Goal: Task Accomplishment & Management: Complete application form

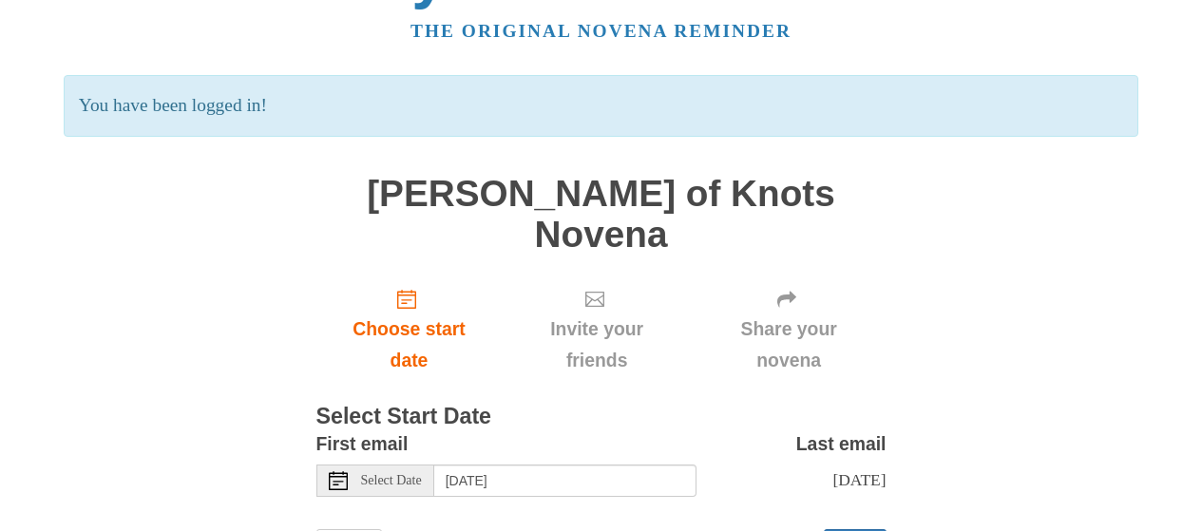
scroll to position [126, 0]
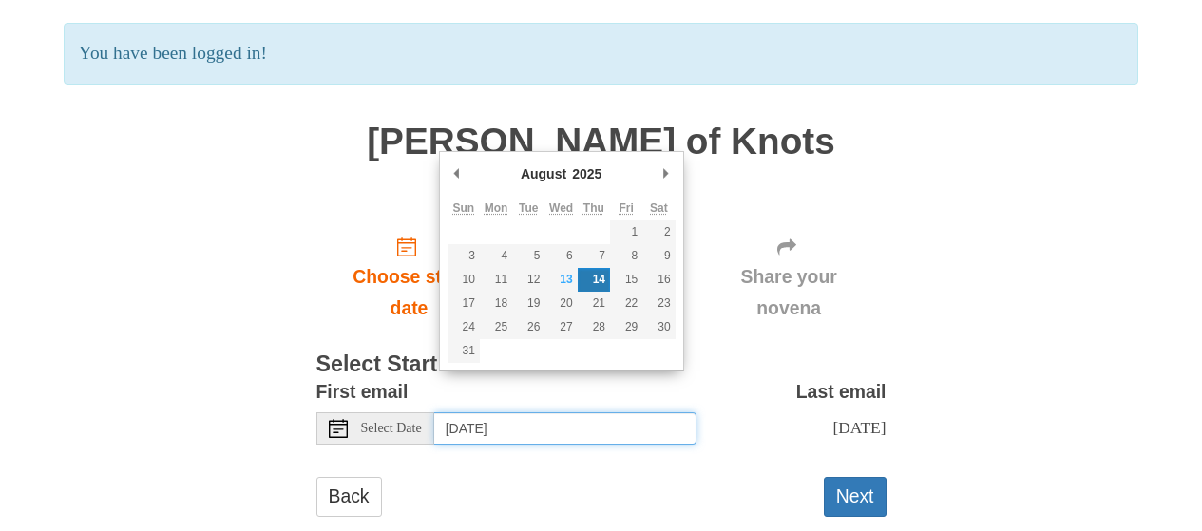
click at [583, 412] on input "[DATE]" at bounding box center [565, 428] width 262 height 32
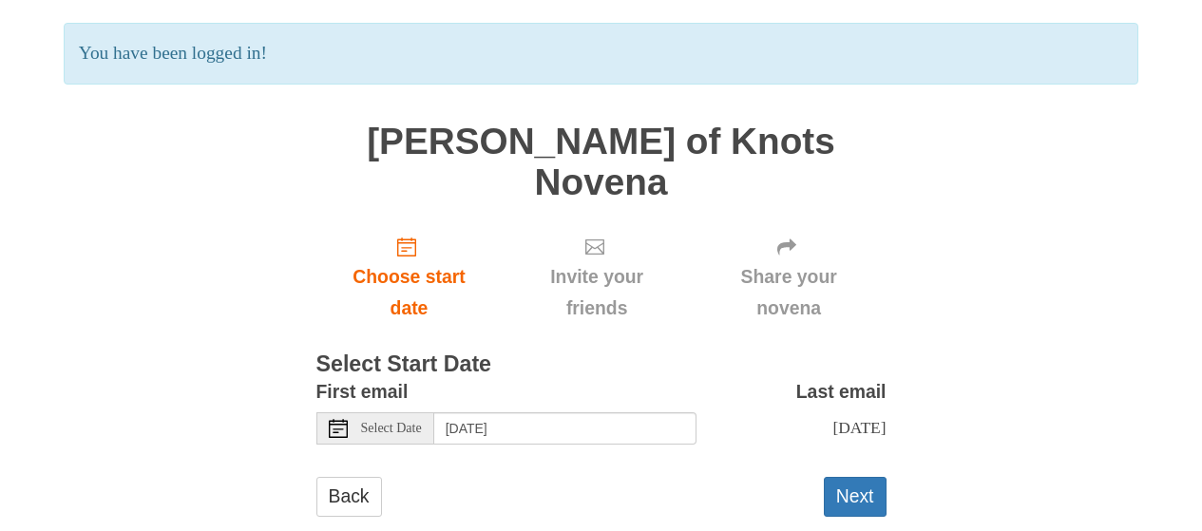
click at [379, 422] on span "Select Date" at bounding box center [391, 428] width 61 height 13
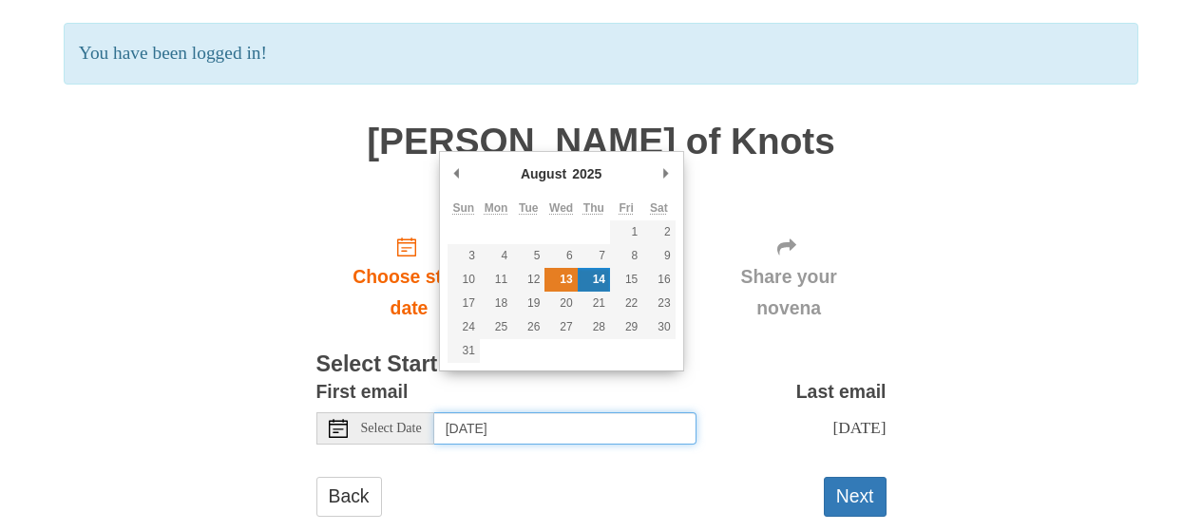
type input "[DATE]"
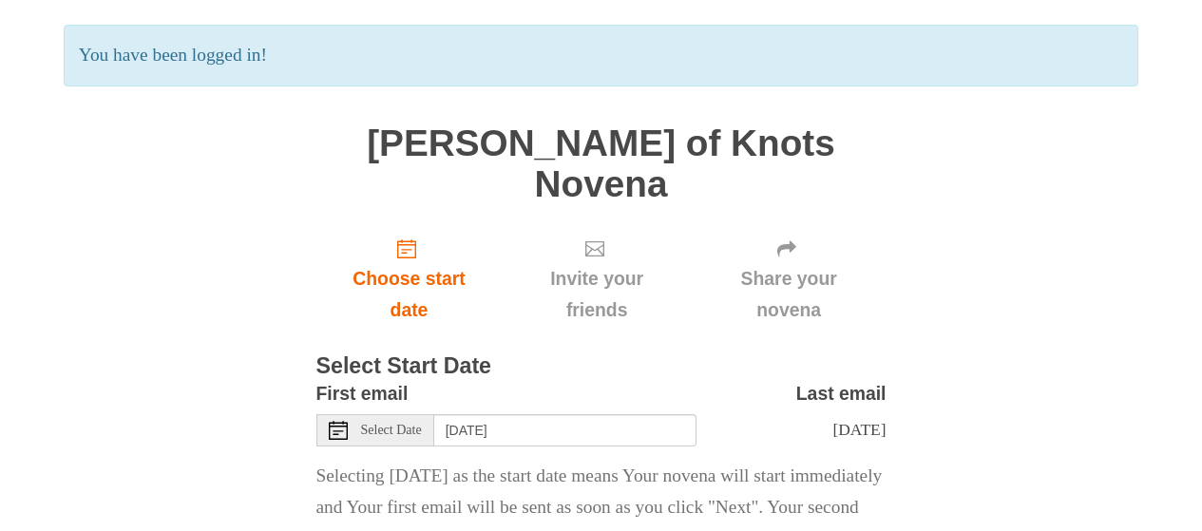
scroll to position [252, 0]
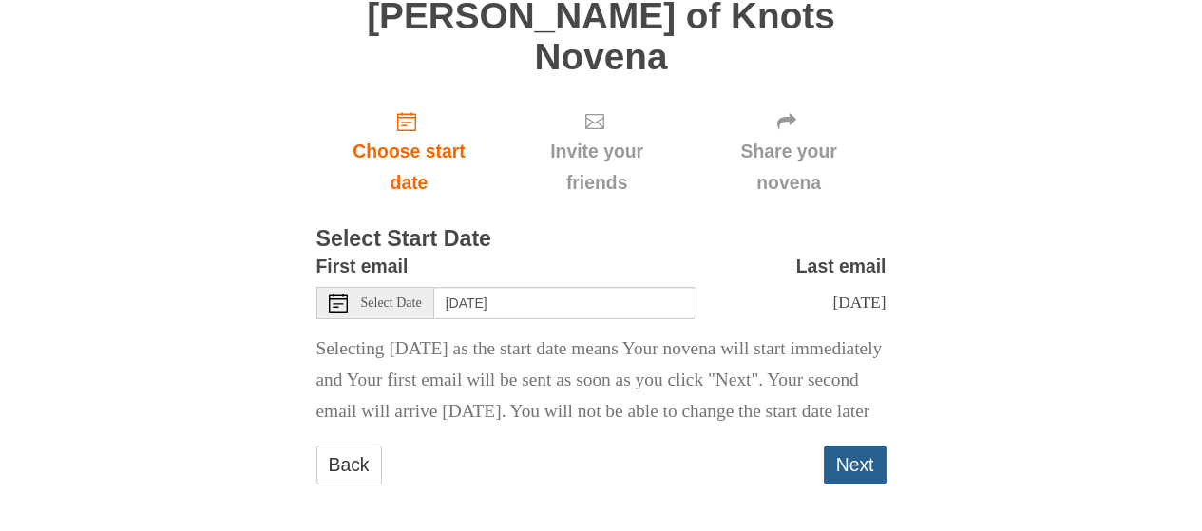
click at [868, 461] on button "Next" at bounding box center [855, 465] width 63 height 39
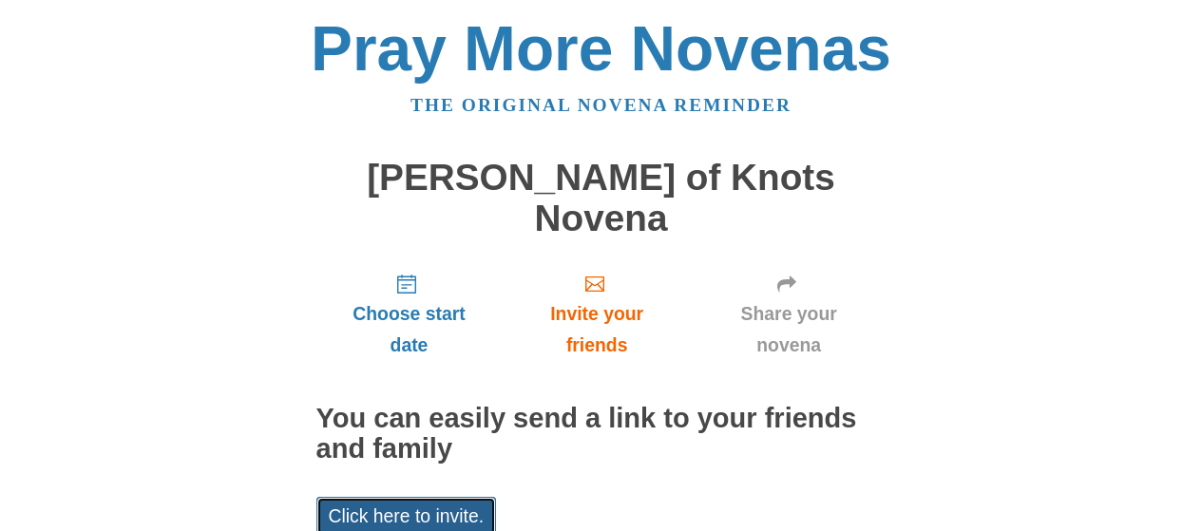
click at [404, 497] on link "Click here to invite." at bounding box center [406, 516] width 181 height 39
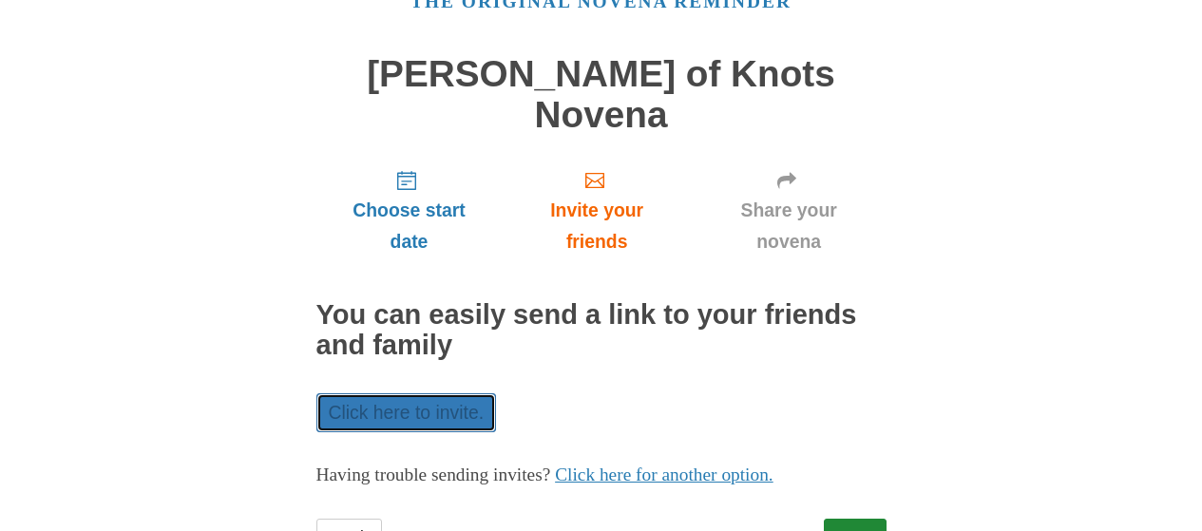
scroll to position [145, 0]
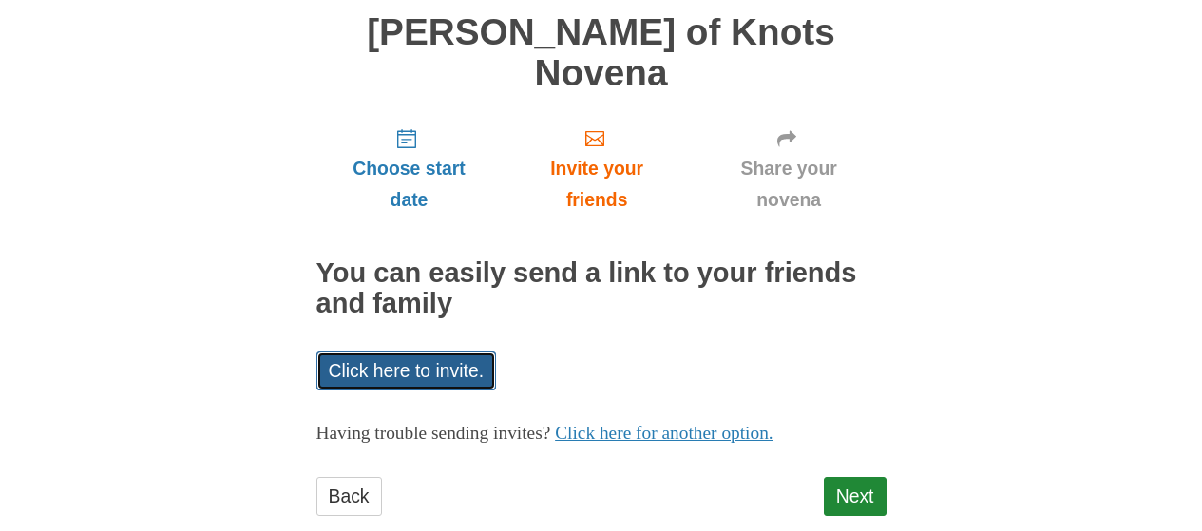
click at [467, 352] on link "Click here to invite." at bounding box center [406, 371] width 181 height 39
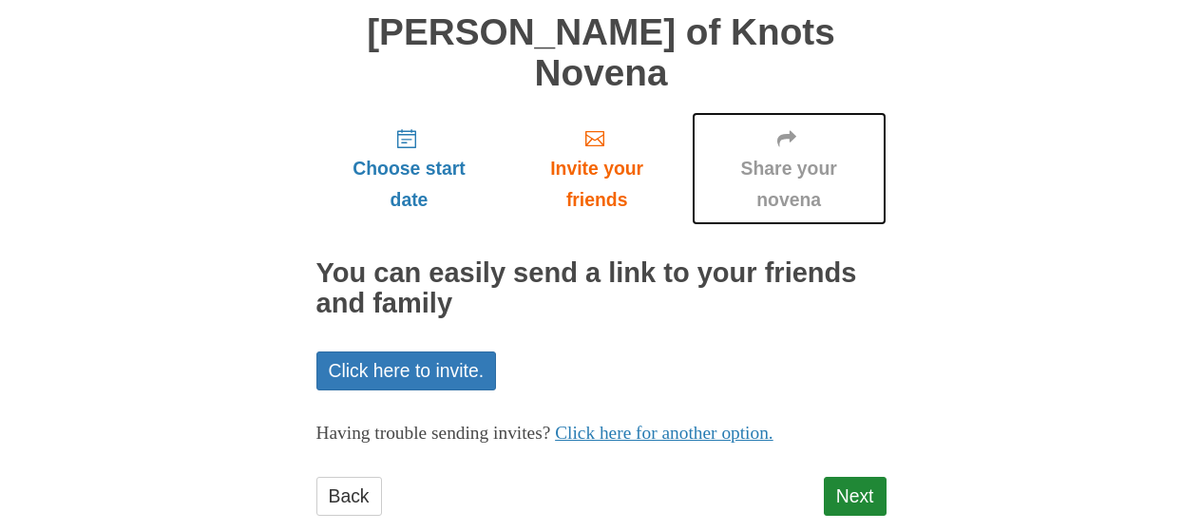
click at [782, 158] on span "Share your novena" at bounding box center [789, 184] width 157 height 63
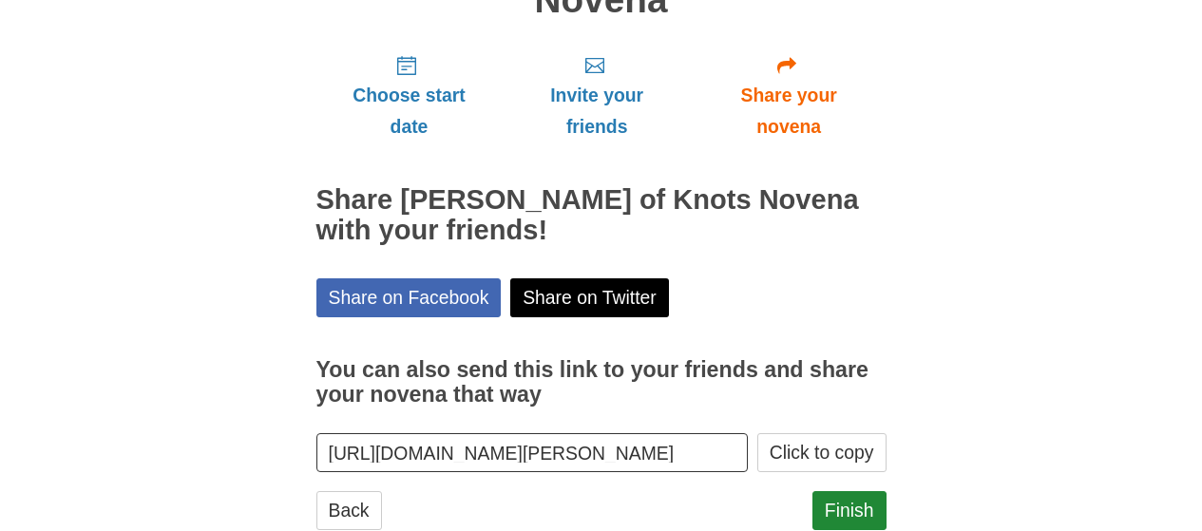
scroll to position [232, 0]
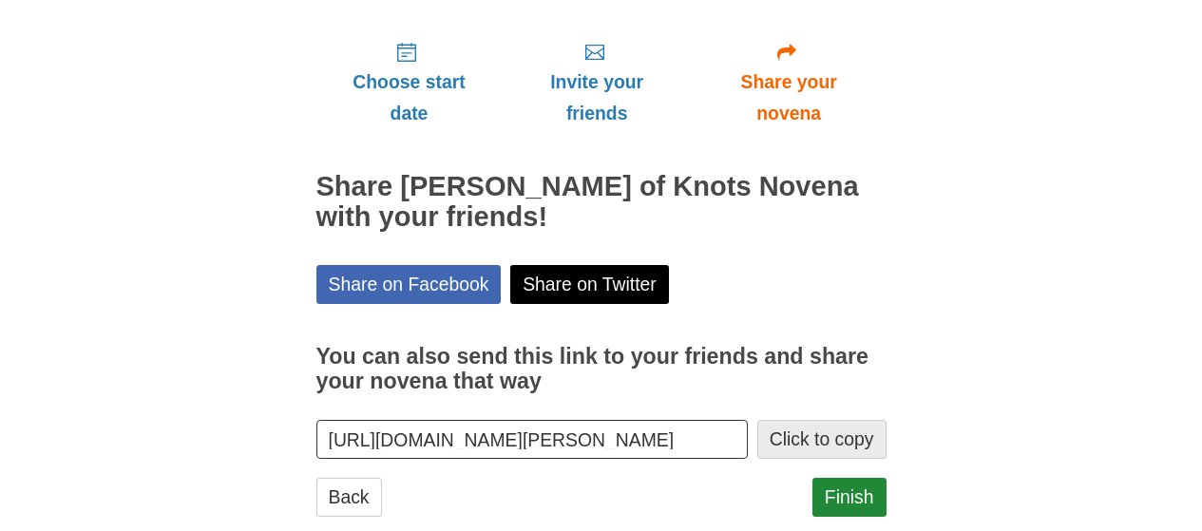
click at [834, 420] on button "Click to copy" at bounding box center [821, 439] width 129 height 39
